Goal: Find specific page/section: Find specific page/section

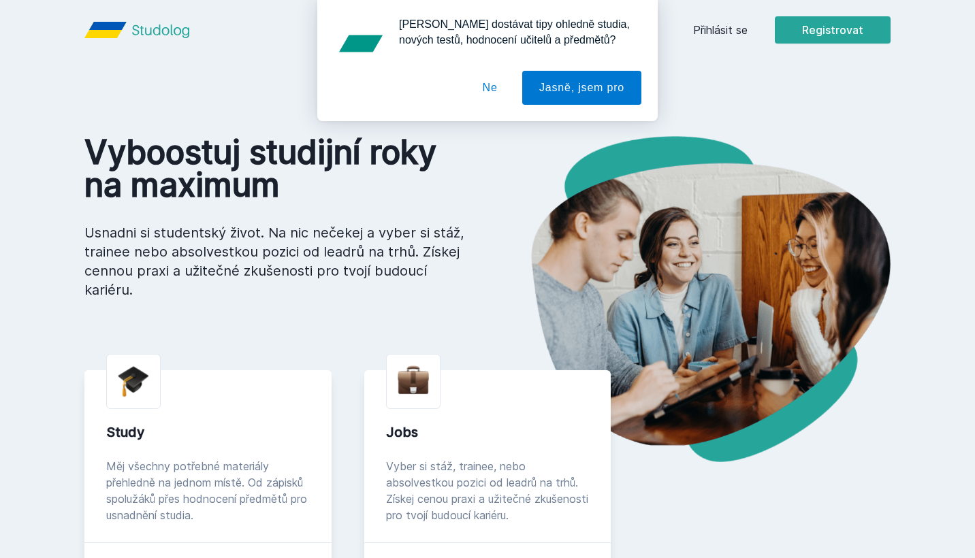
click at [713, 29] on div "[PERSON_NAME] dostávat tipy ohledně studia, nových testů, hodnocení učitelů a p…" at bounding box center [487, 60] width 975 height 121
click at [490, 95] on button "Ne" at bounding box center [490, 88] width 49 height 34
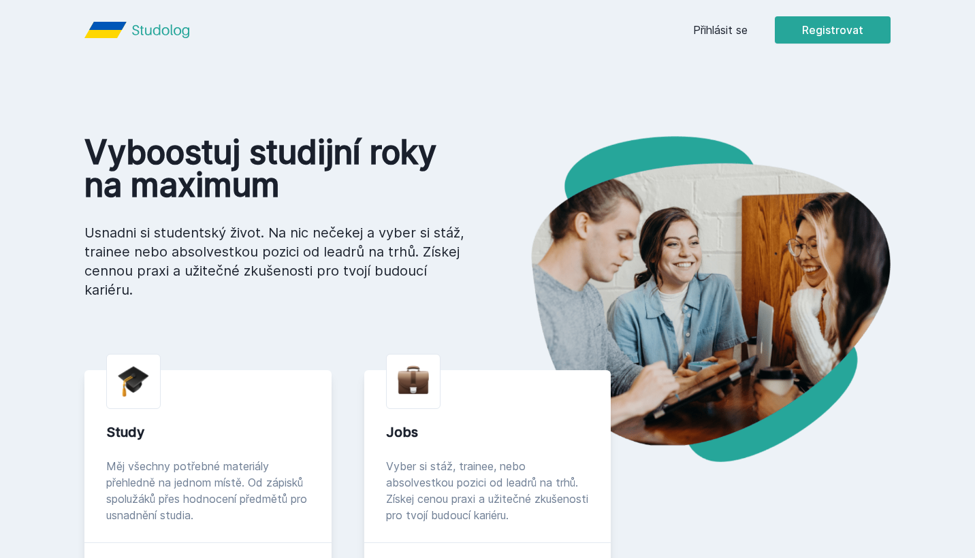
click at [712, 29] on link "Přihlásit se" at bounding box center [720, 30] width 54 height 16
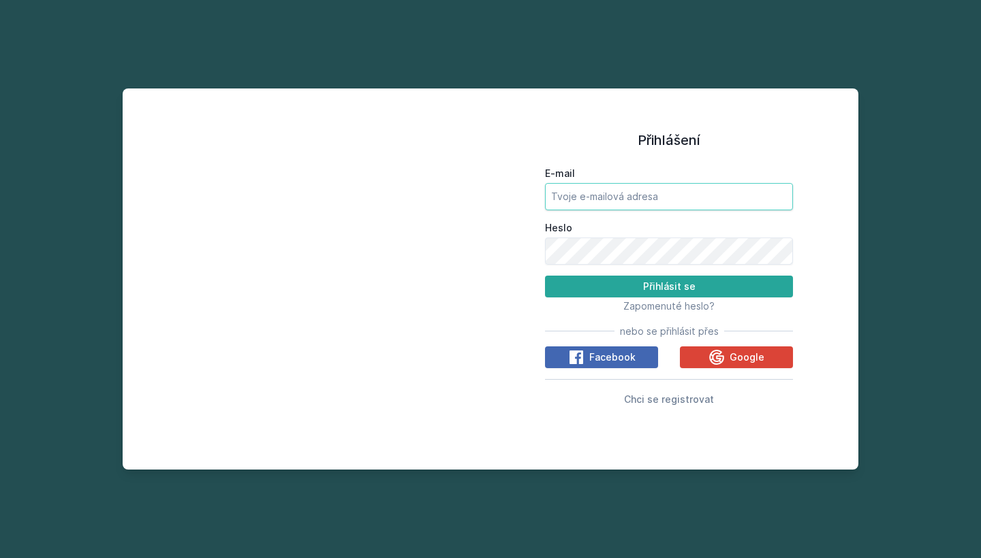
type input "[EMAIL_ADDRESS][DOMAIN_NAME]"
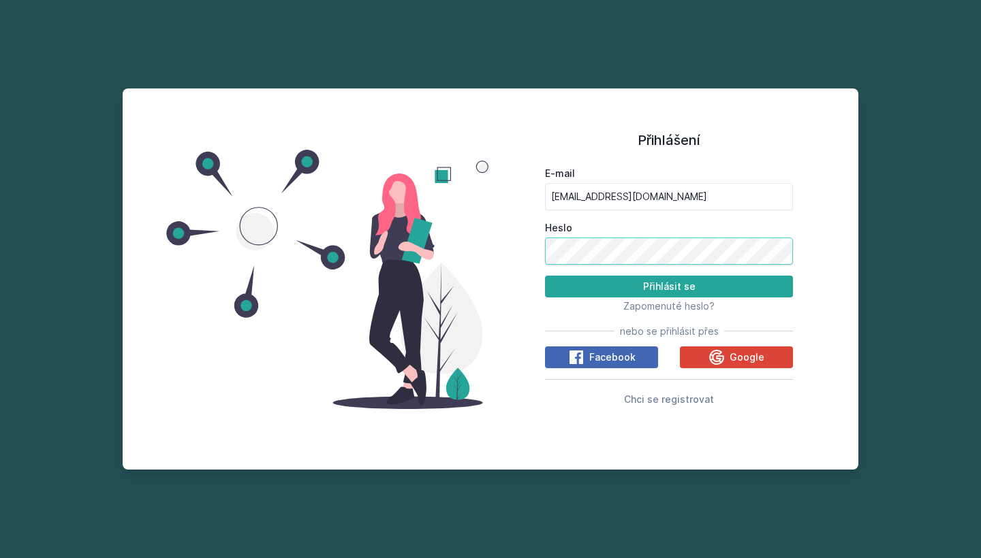
click at [669, 286] on button "Přihlásit se" at bounding box center [669, 287] width 248 height 22
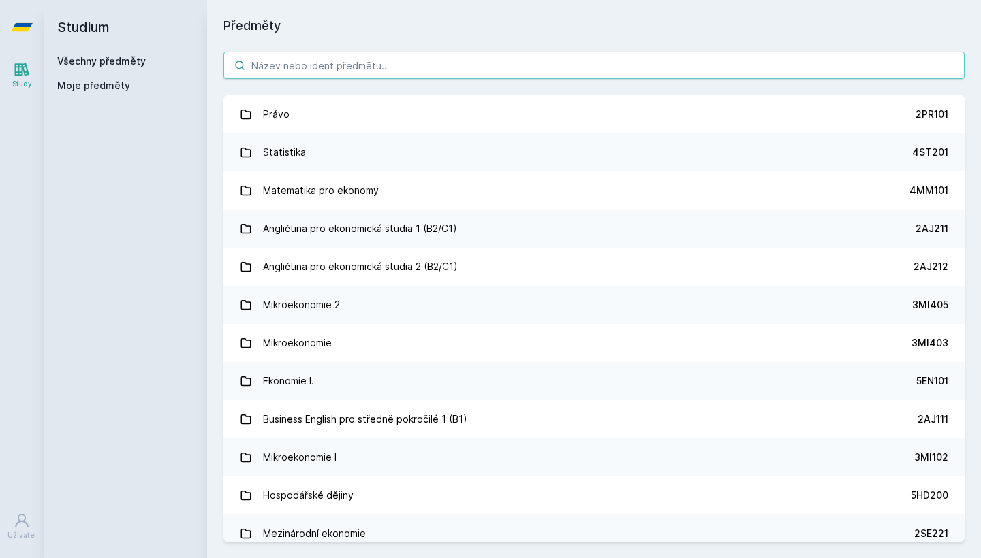
click at [283, 64] on input "search" at bounding box center [593, 65] width 741 height 27
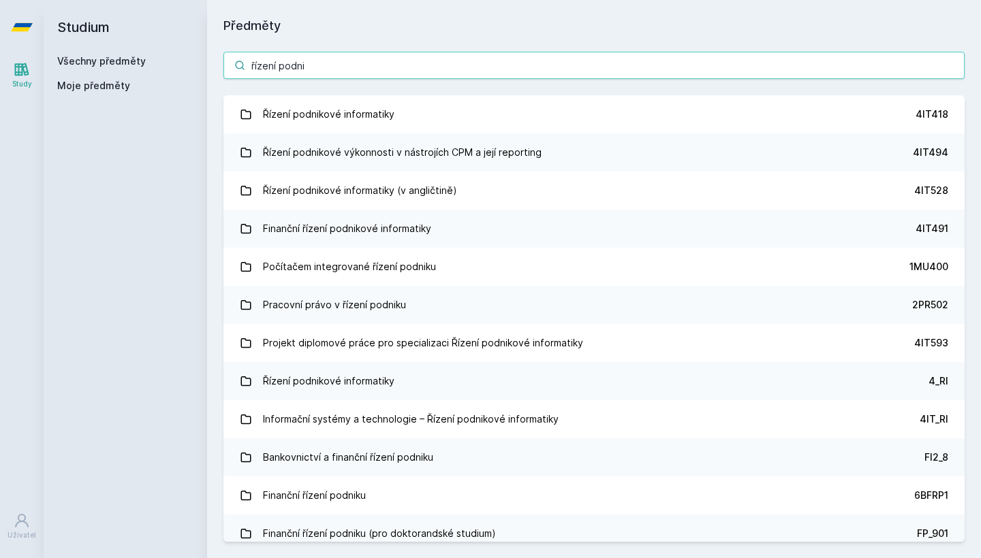
type input "řízení podnikání"
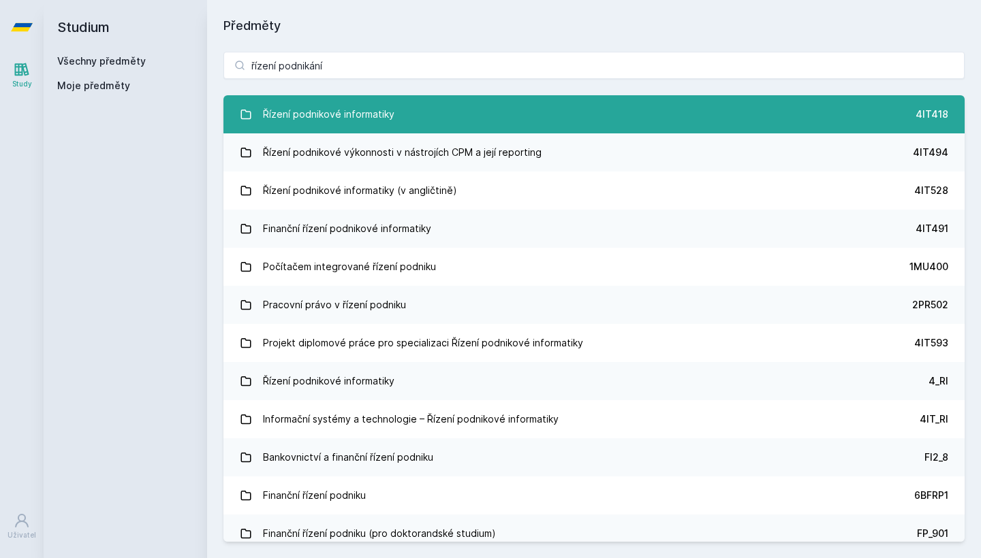
drag, startPoint x: 292, startPoint y: 89, endPoint x: 328, endPoint y: 111, distance: 42.5
click at [328, 111] on div "Řízení podnikové informatiky" at bounding box center [328, 114] width 131 height 27
